Goal: Task Accomplishment & Management: Use online tool/utility

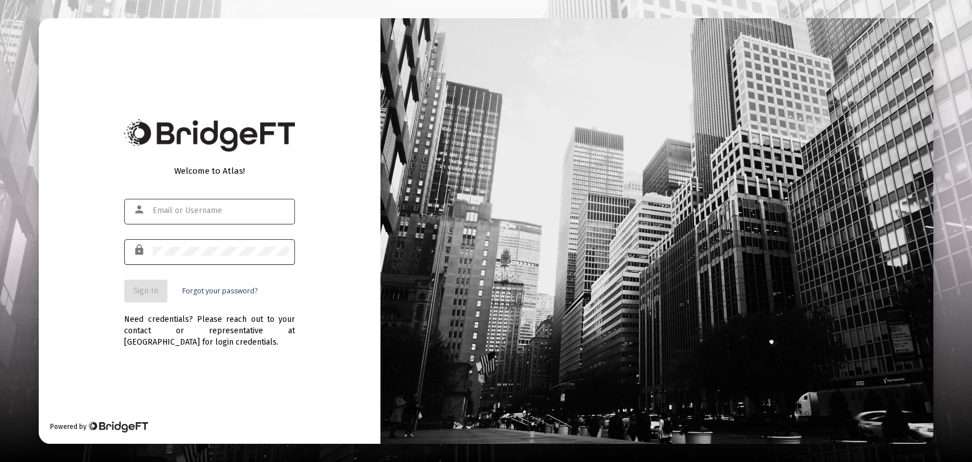
type input "[EMAIL_ADDRESS][DOMAIN_NAME]"
click at [133, 292] on span "Sign In" at bounding box center [145, 291] width 25 height 10
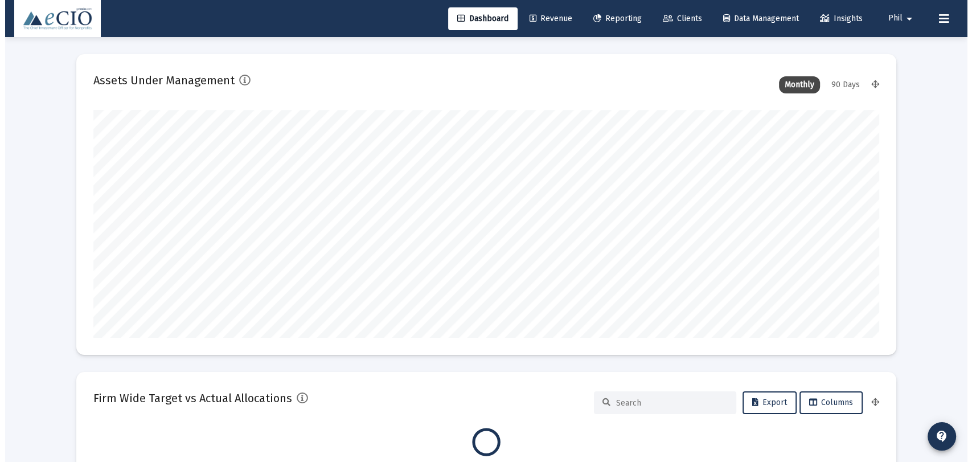
scroll to position [228, 785]
click at [600, 14] on span "Reporting" at bounding box center [612, 19] width 48 height 10
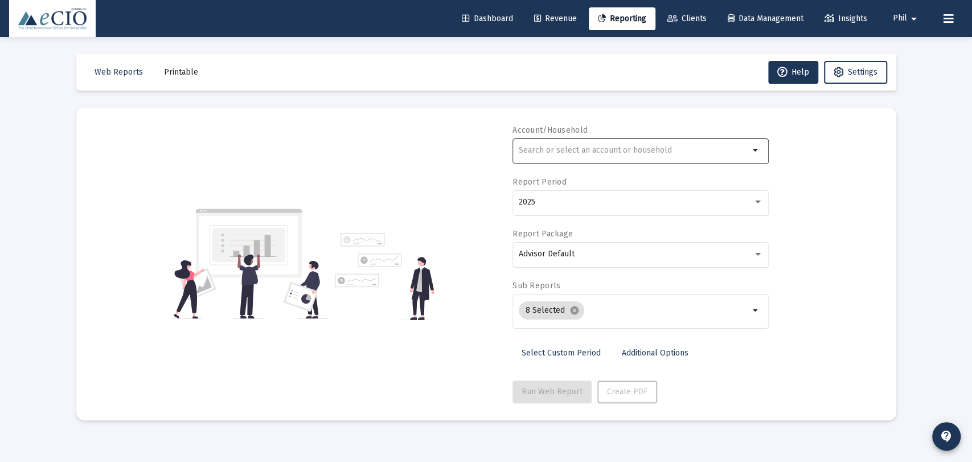
click at [646, 151] on input "text" at bounding box center [634, 150] width 231 height 9
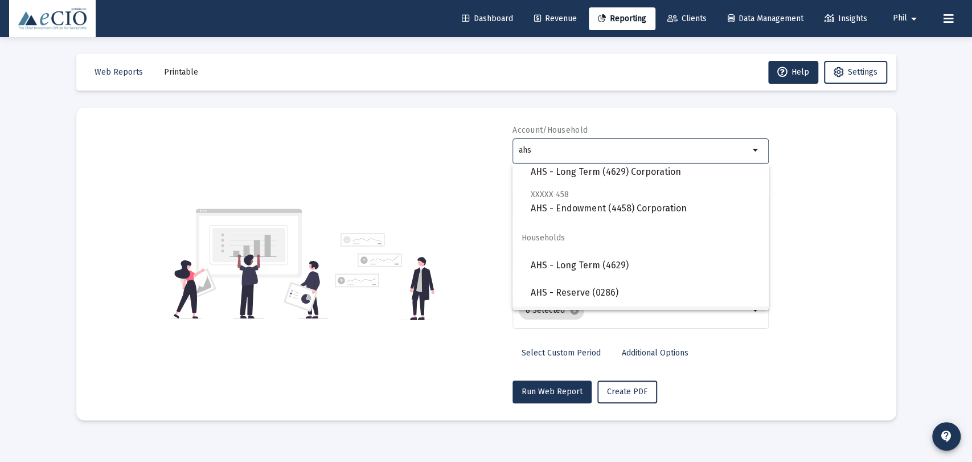
scroll to position [164, 0]
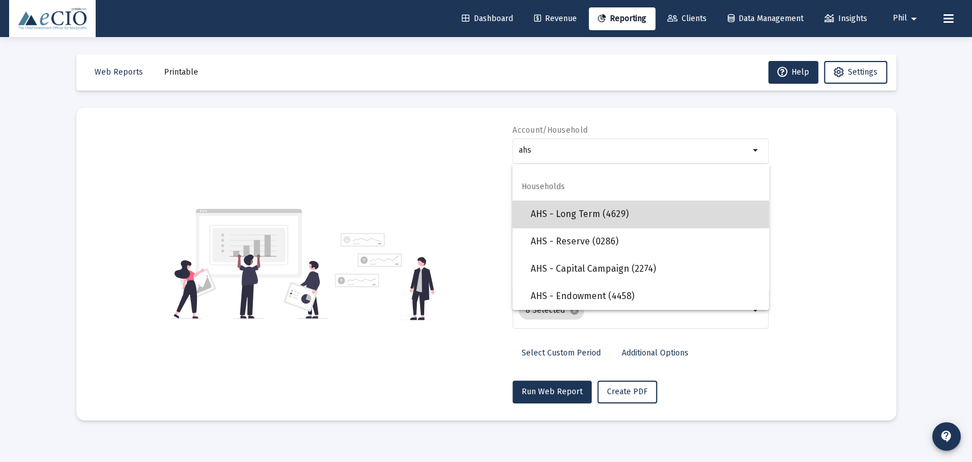
click at [651, 213] on span "AHS - Long Term (4629)" at bounding box center [645, 213] width 229 height 27
type input "AHS - Long Term (4629)"
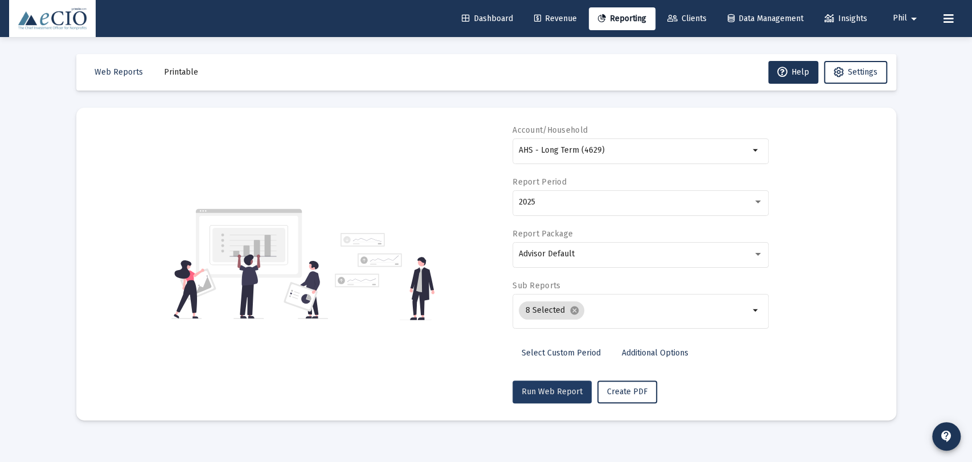
click at [547, 393] on span "Run Web Report" at bounding box center [552, 392] width 61 height 10
select select "View all"
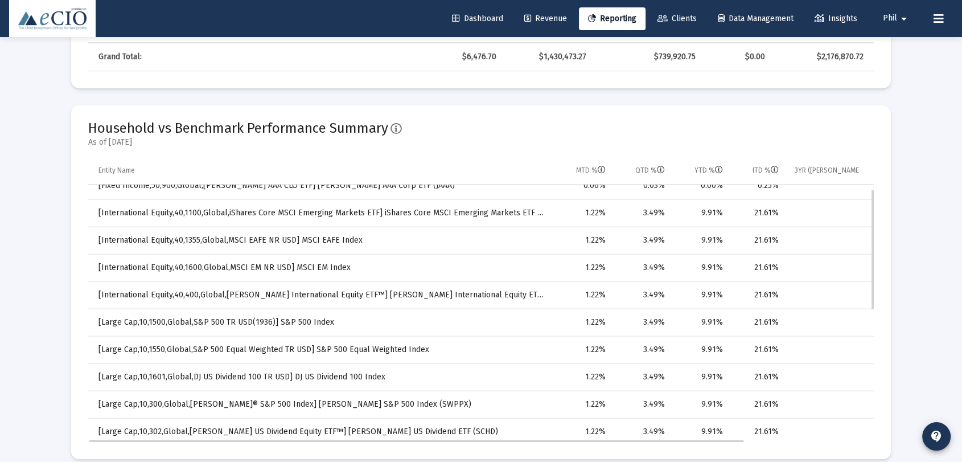
scroll to position [0, 0]
